Goal: Transaction & Acquisition: Book appointment/travel/reservation

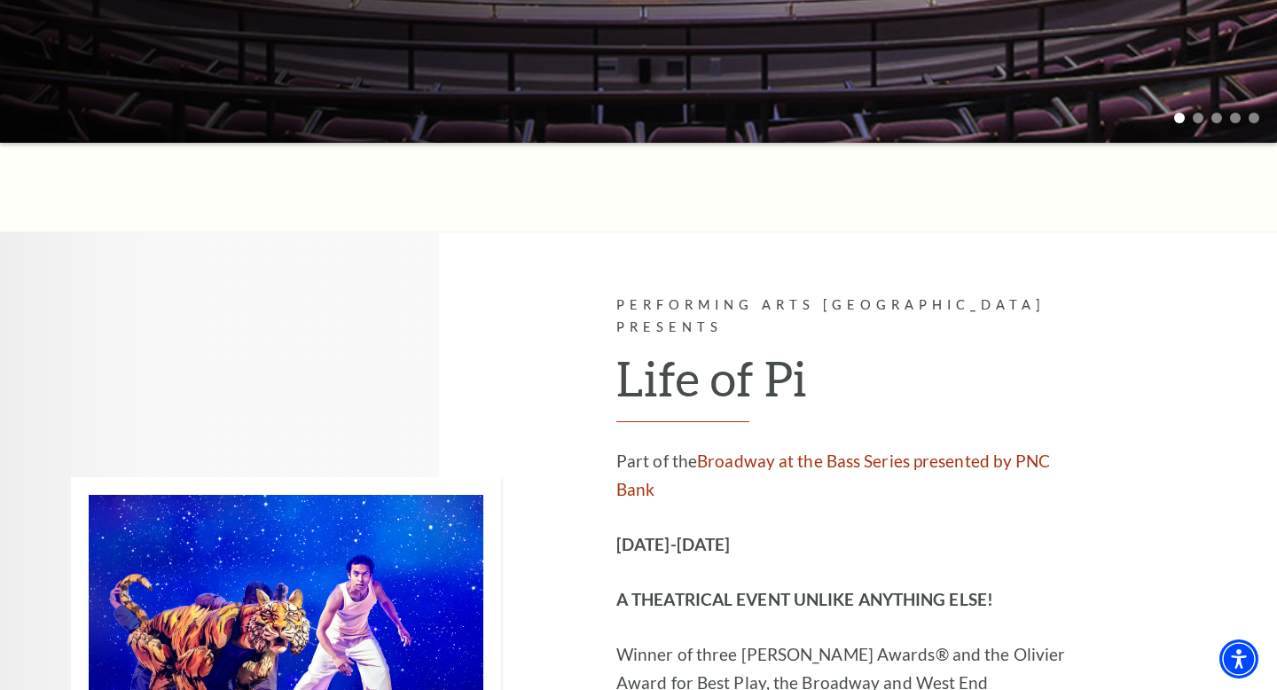
scroll to position [648, 0]
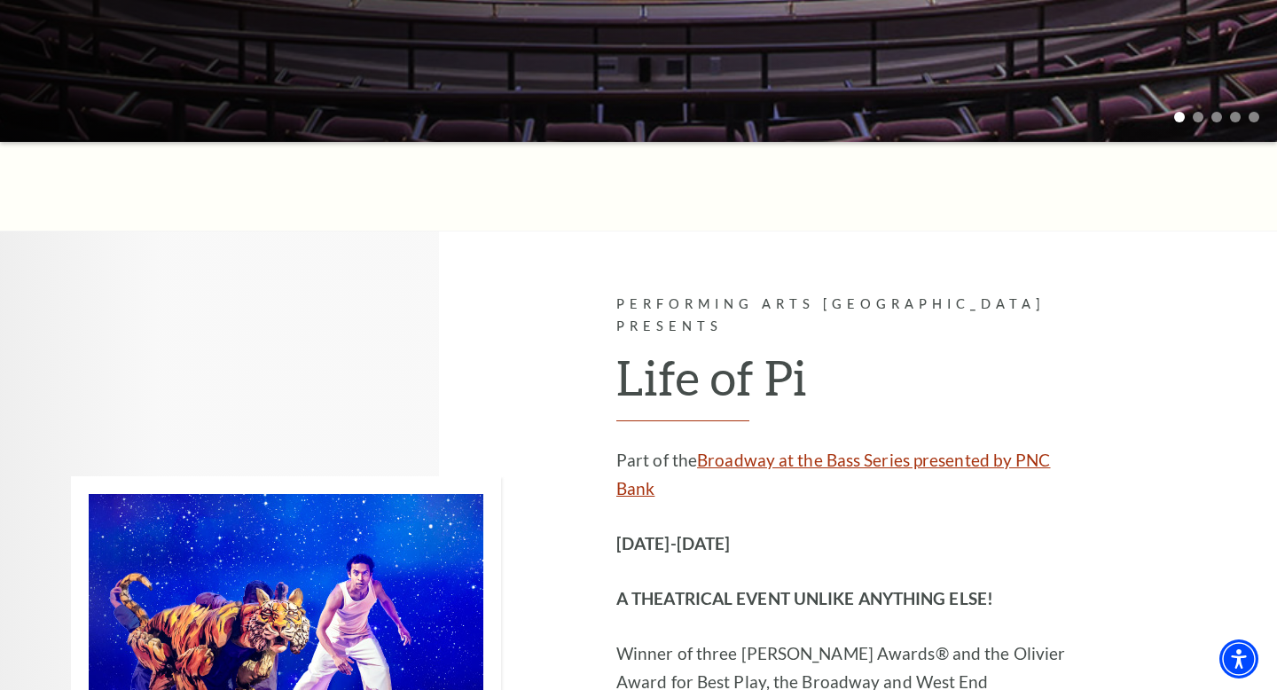
click at [865, 450] on link "Broadway at the Bass Series presented by PNC Bank" at bounding box center [834, 474] width 435 height 49
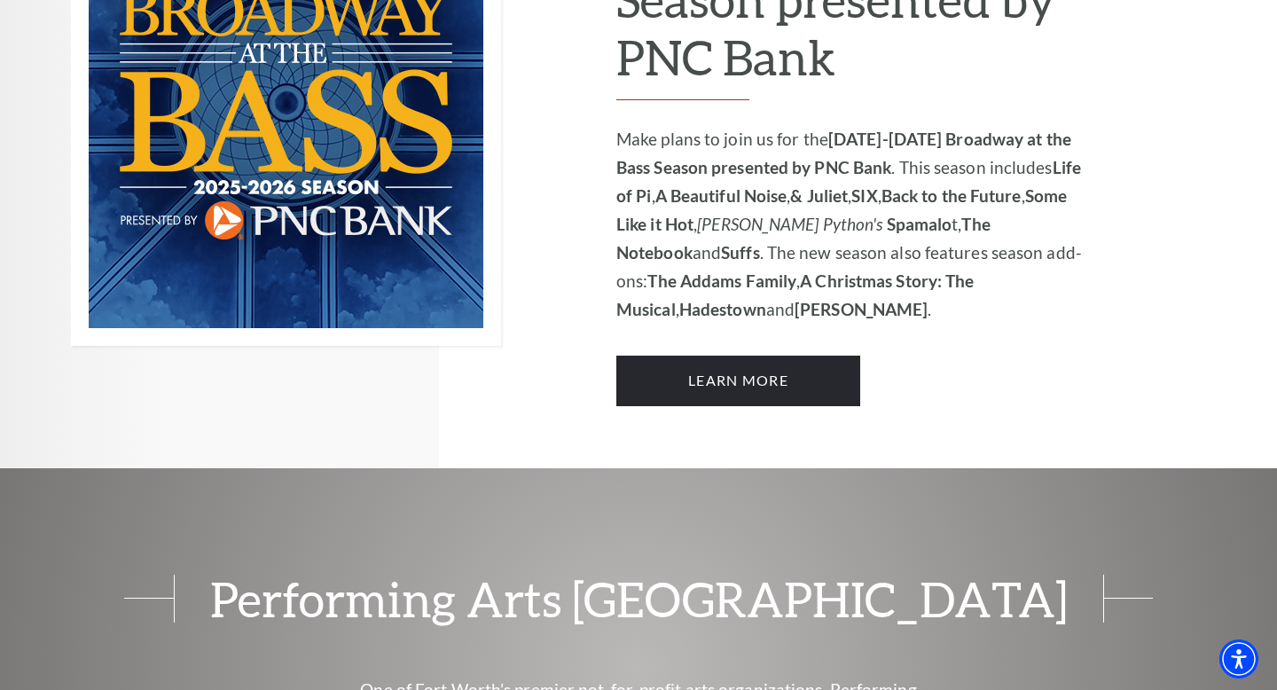
scroll to position [1140, 0]
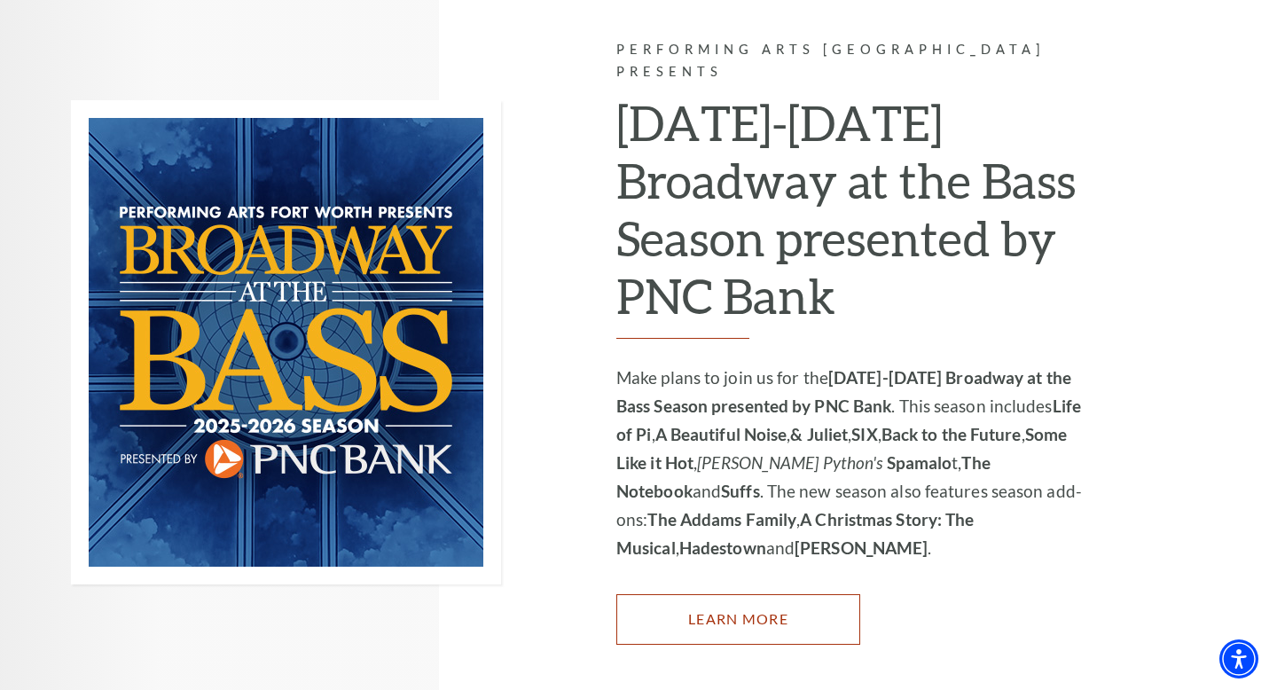
click at [701, 594] on link "Learn More" at bounding box center [739, 619] width 244 height 50
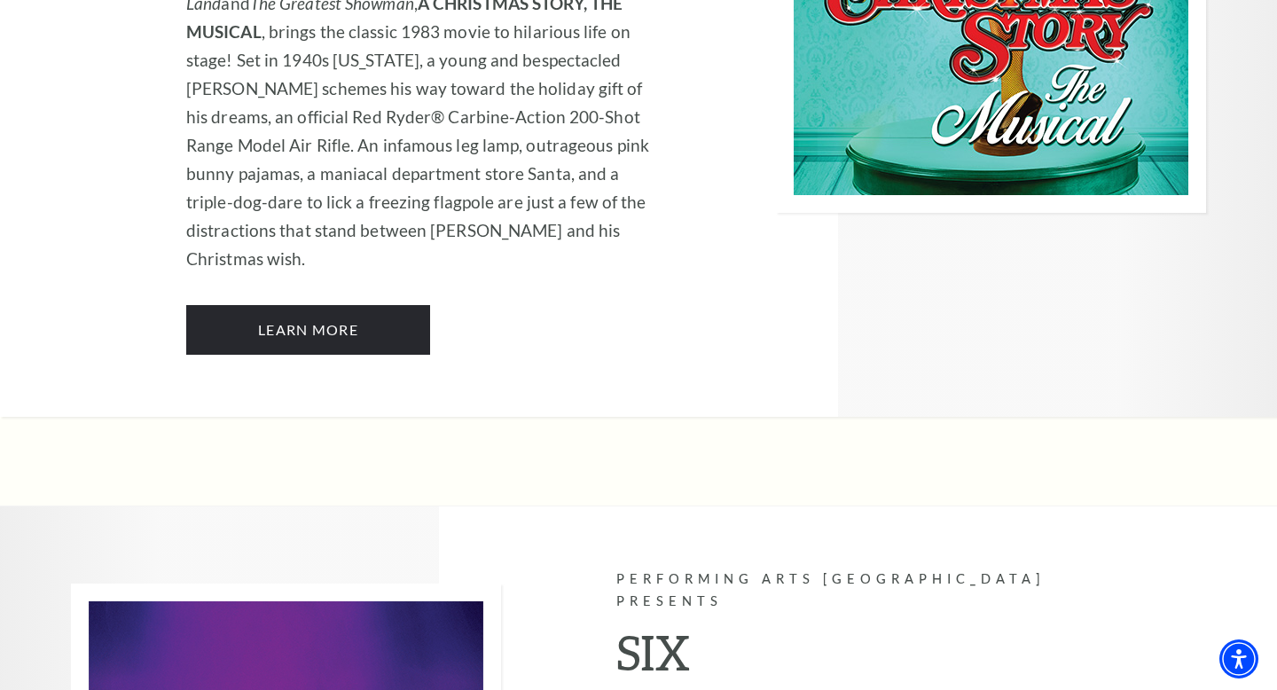
scroll to position [6201, 0]
